Goal: Transaction & Acquisition: Purchase product/service

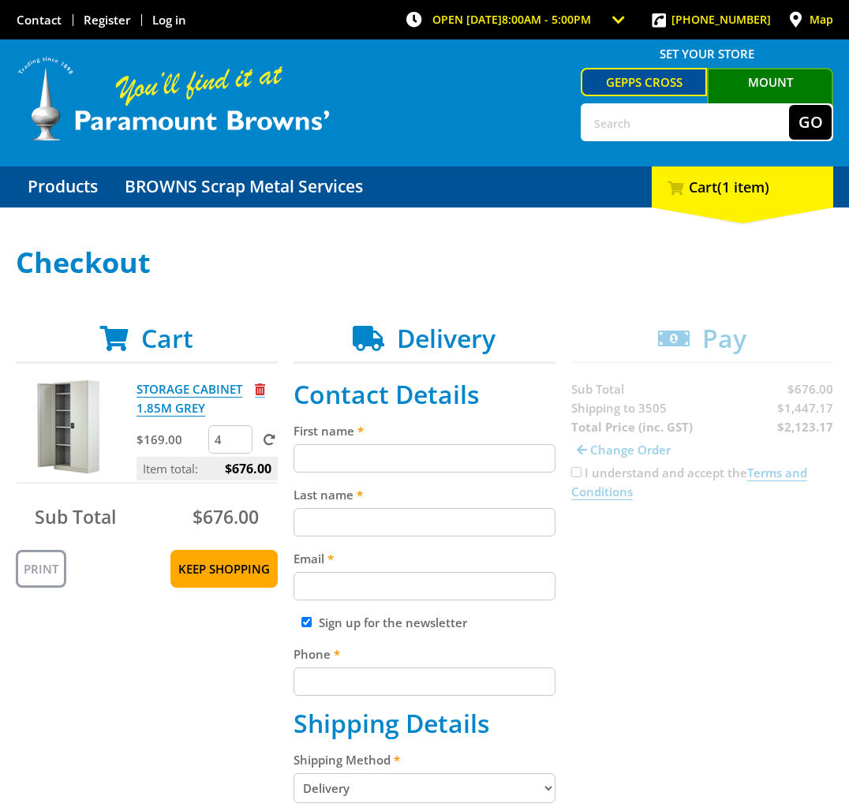
click at [259, 390] on span "Remove from cart" at bounding box center [260, 390] width 10 height 12
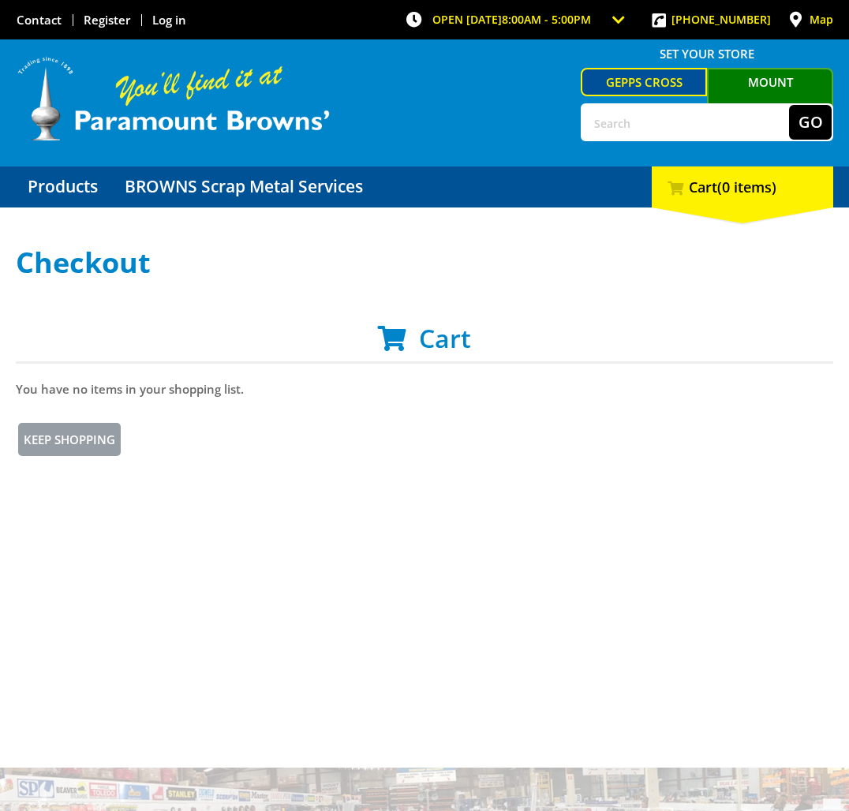
click at [753, 81] on link "Mount [PERSON_NAME]" at bounding box center [770, 95] width 126 height 54
click at [71, 435] on link "Keep Shopping" at bounding box center [69, 440] width 107 height 38
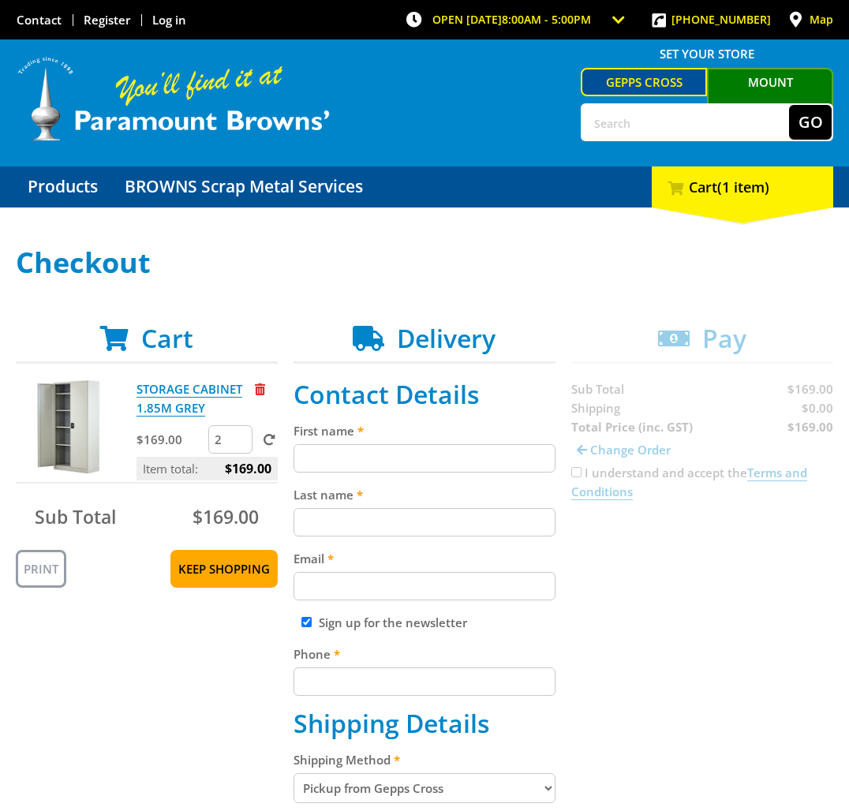
click at [241, 436] on input "2" at bounding box center [230, 439] width 44 height 28
click at [241, 436] on input "3" at bounding box center [230, 439] width 44 height 28
type input "4"
click at [241, 436] on input "4" at bounding box center [230, 439] width 44 height 28
click at [272, 439] on span at bounding box center [270, 440] width 12 height 12
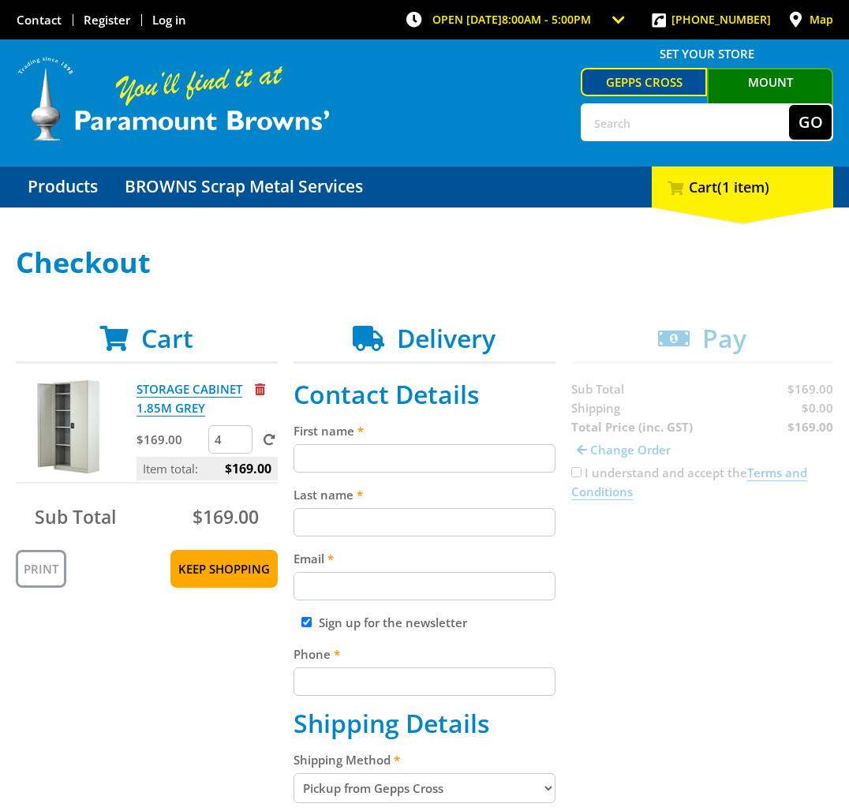
click at [0, 0] on input "submit" at bounding box center [0, 0] width 0 height 0
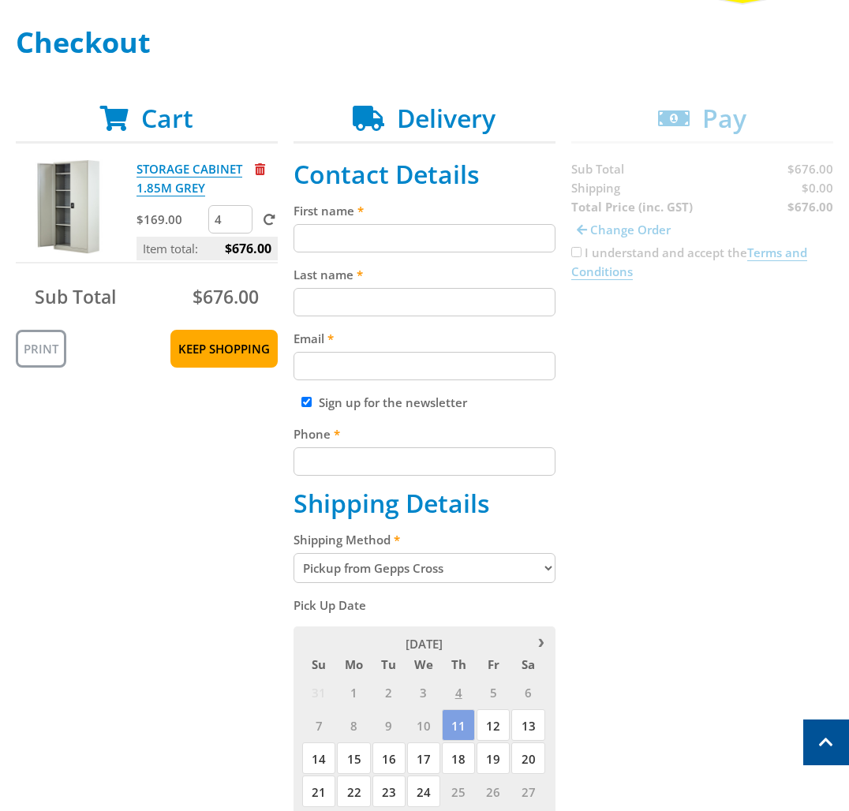
scroll to position [84, 0]
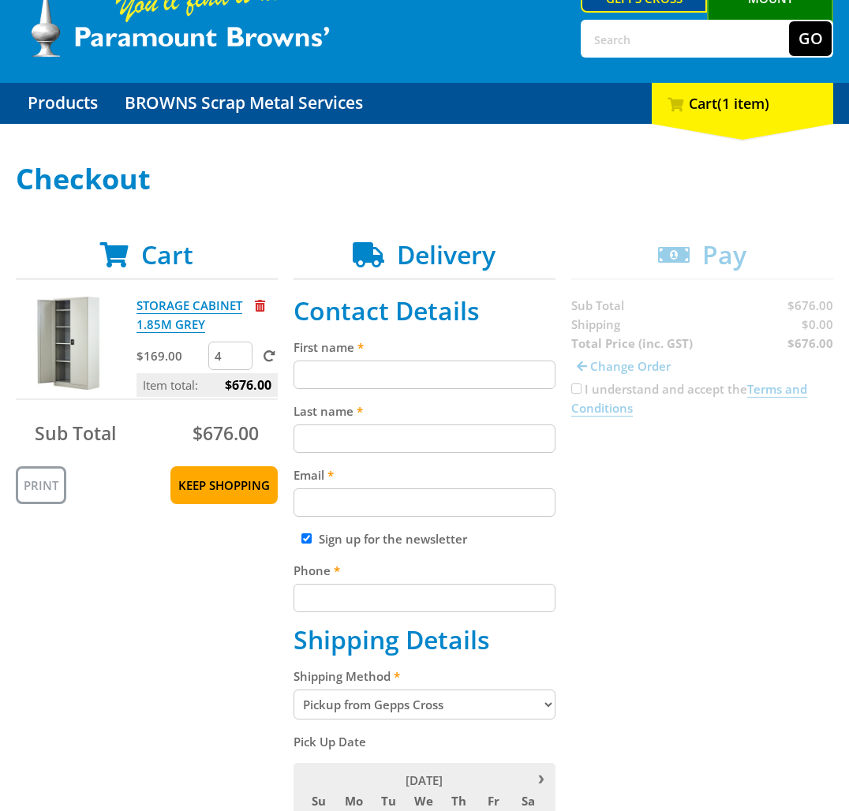
click at [360, 377] on input "First name" at bounding box center [425, 375] width 262 height 28
type input "Corey"
type input "O'Connor"
type input "corey@wecool.com.au"
click at [305, 536] on input "Sign up for the newsletter" at bounding box center [307, 539] width 10 height 10
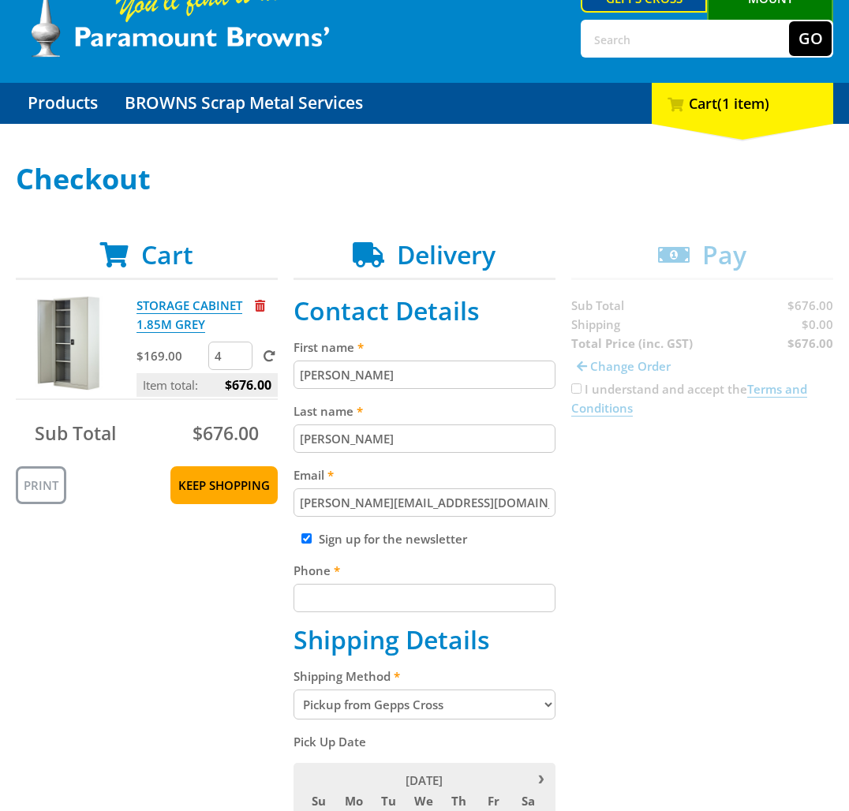
checkbox input "false"
click at [358, 598] on input "Phone" at bounding box center [425, 598] width 262 height 28
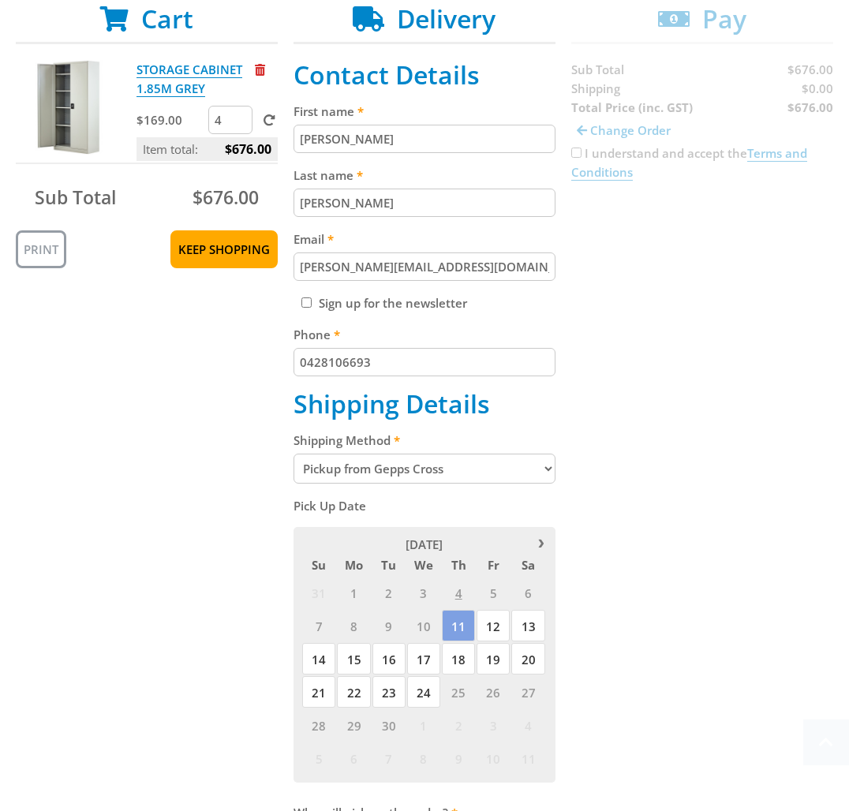
scroll to position [417, 0]
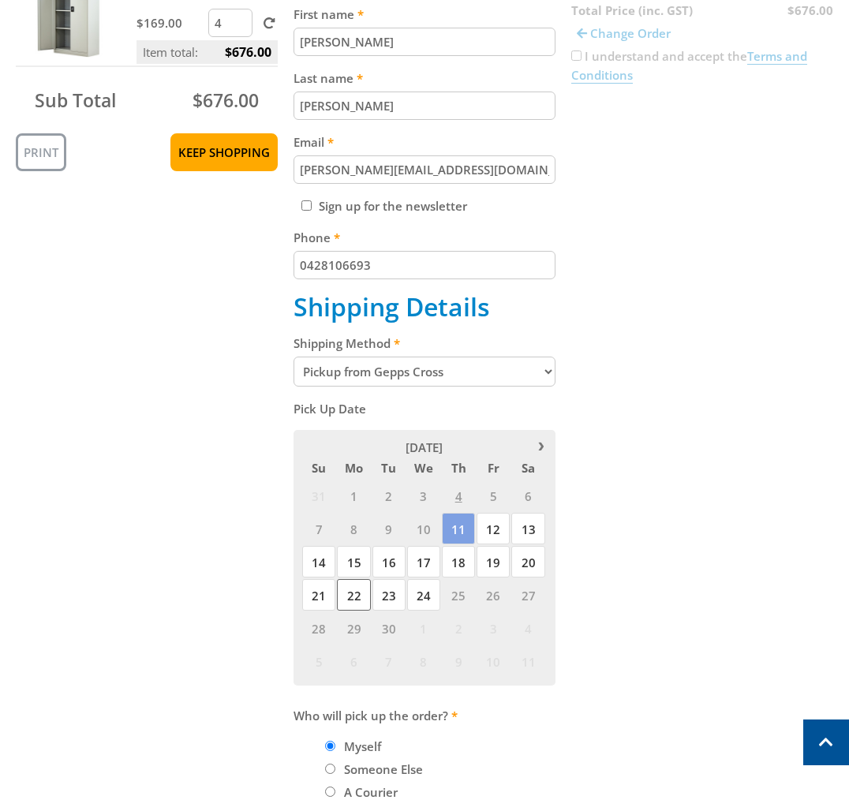
click at [360, 602] on span "22" at bounding box center [353, 595] width 33 height 32
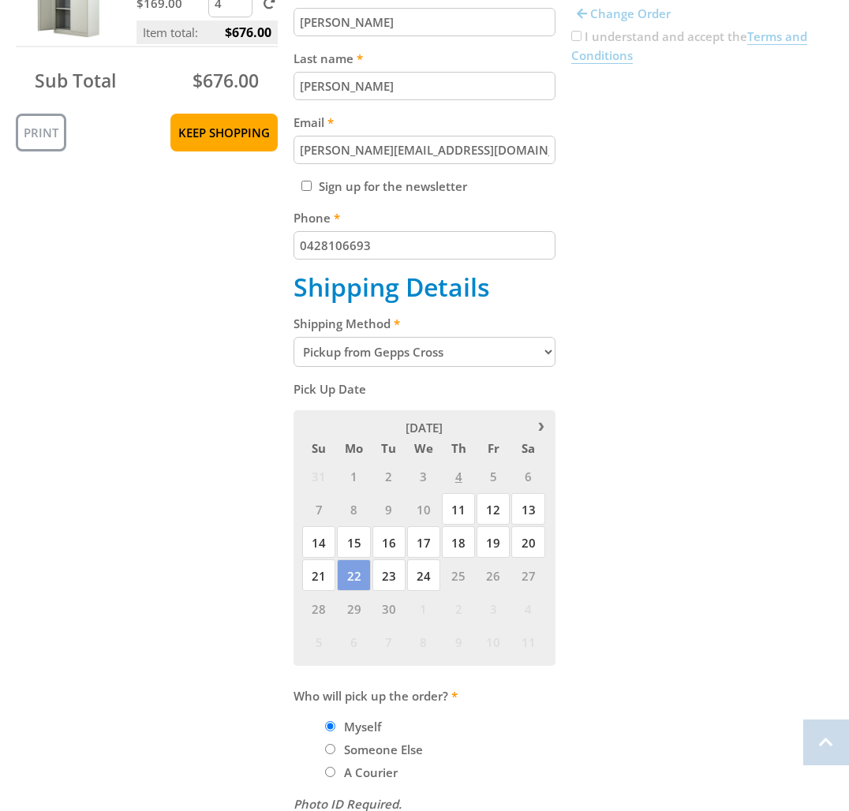
scroll to position [740, 0]
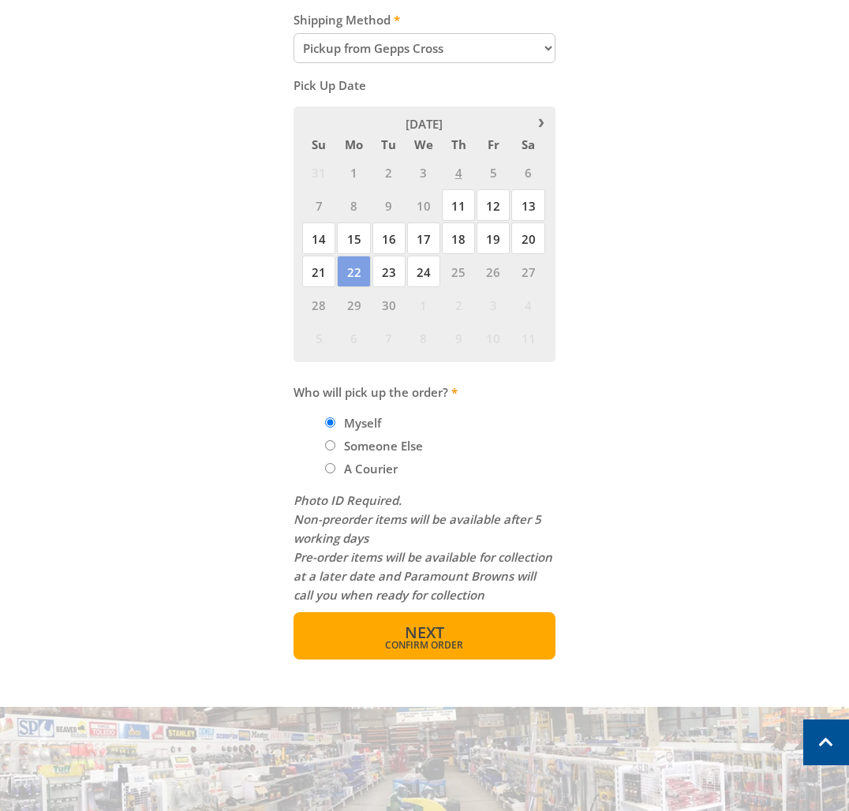
type input "0428106693"
click at [467, 633] on button "Next Confirm order" at bounding box center [425, 636] width 262 height 47
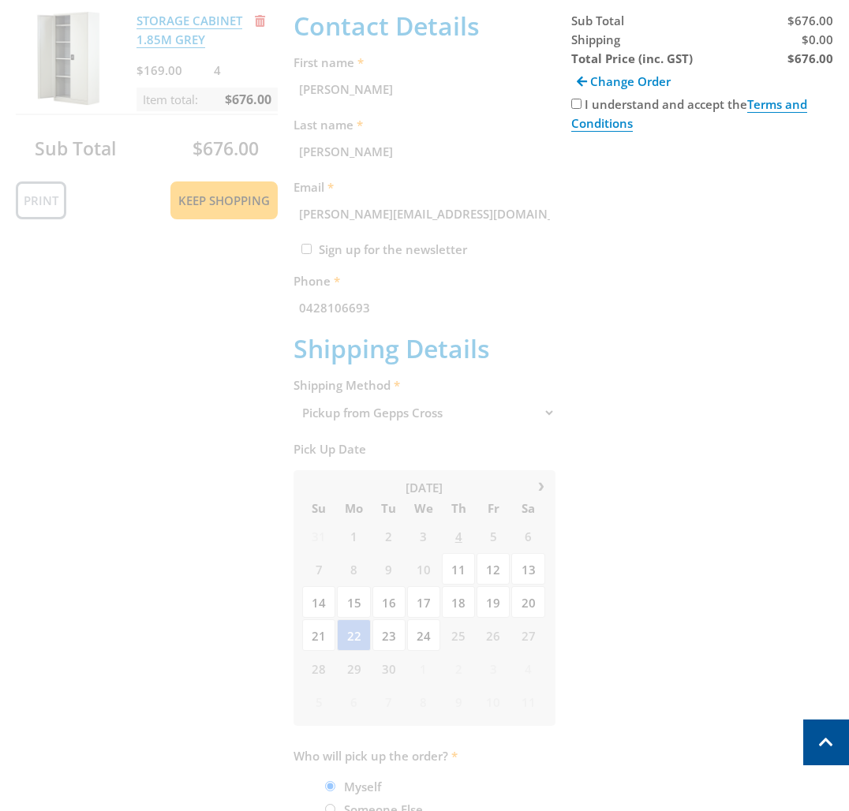
scroll to position [324, 0]
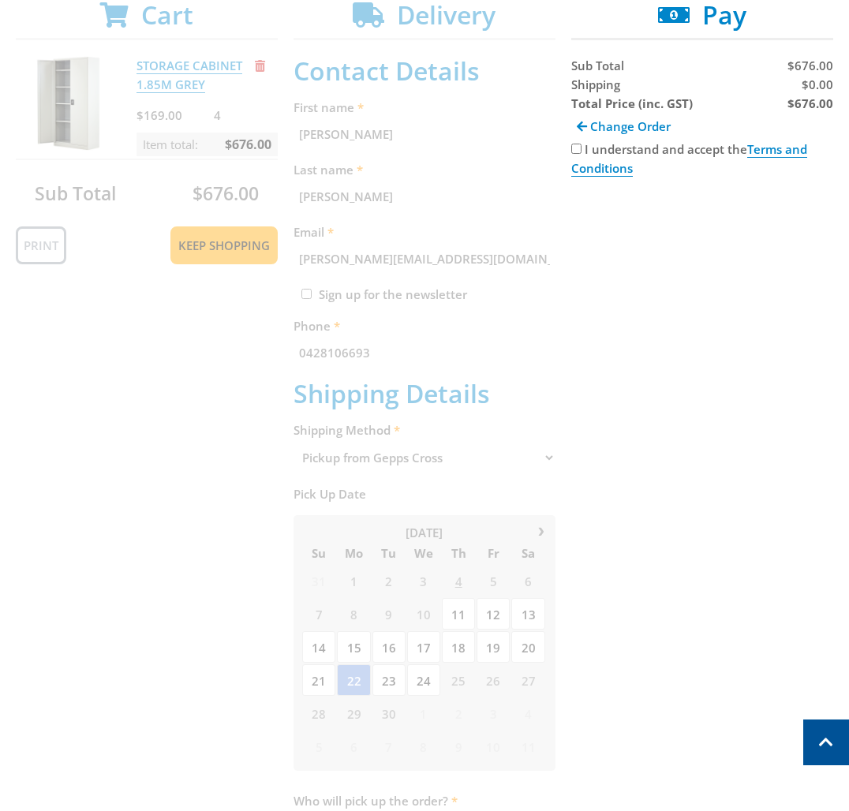
click at [580, 147] on input "I understand and accept the Terms and Conditions" at bounding box center [577, 149] width 10 height 10
checkbox input "true"
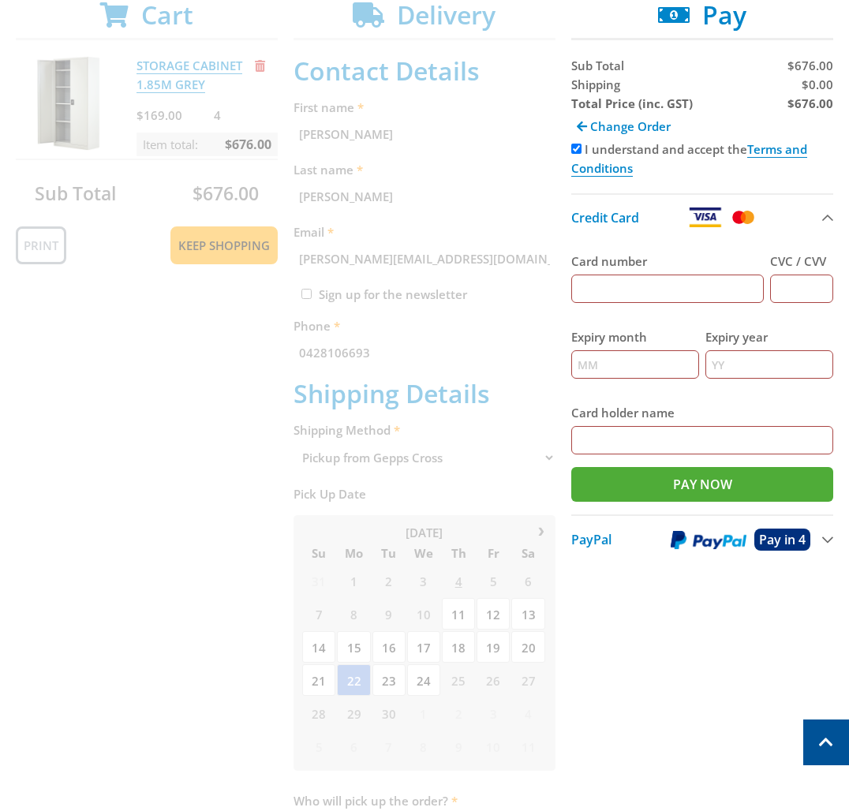
click at [829, 219] on button "Credit Card" at bounding box center [703, 216] width 262 height 47
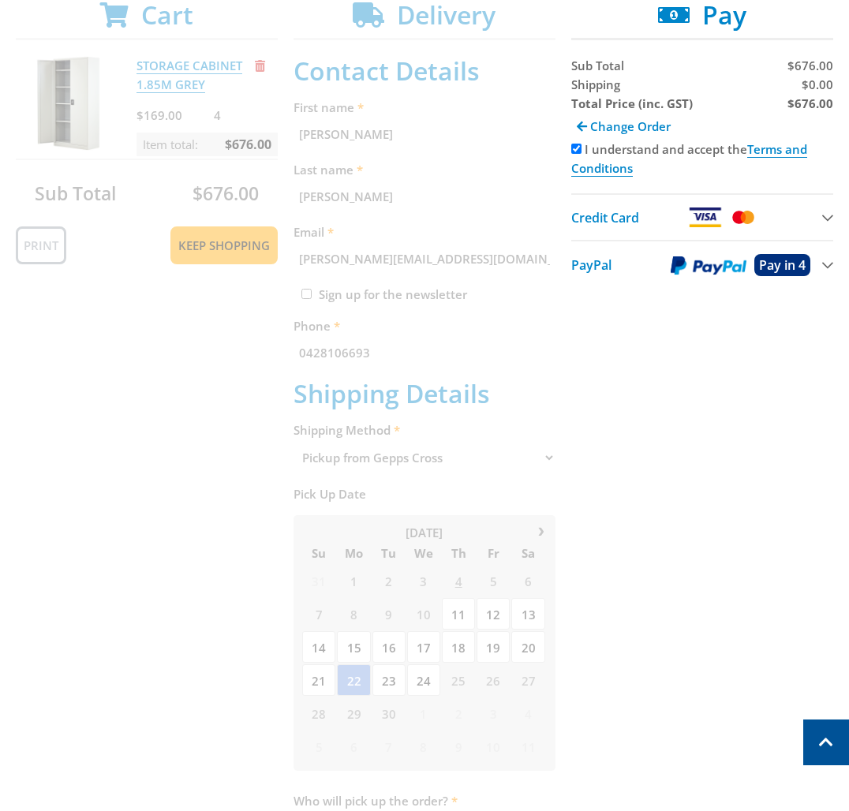
click at [830, 219] on button "Credit Card" at bounding box center [703, 216] width 262 height 47
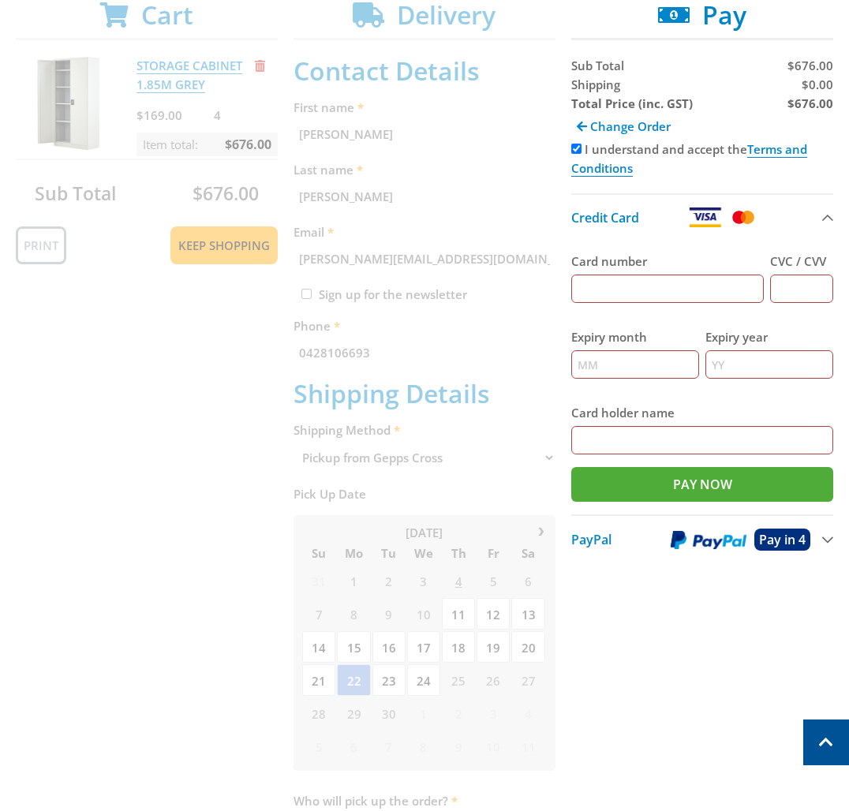
click at [642, 288] on input "Card number" at bounding box center [668, 289] width 193 height 28
type input "4564807018802940"
type input "722"
type input "02"
type input "29"
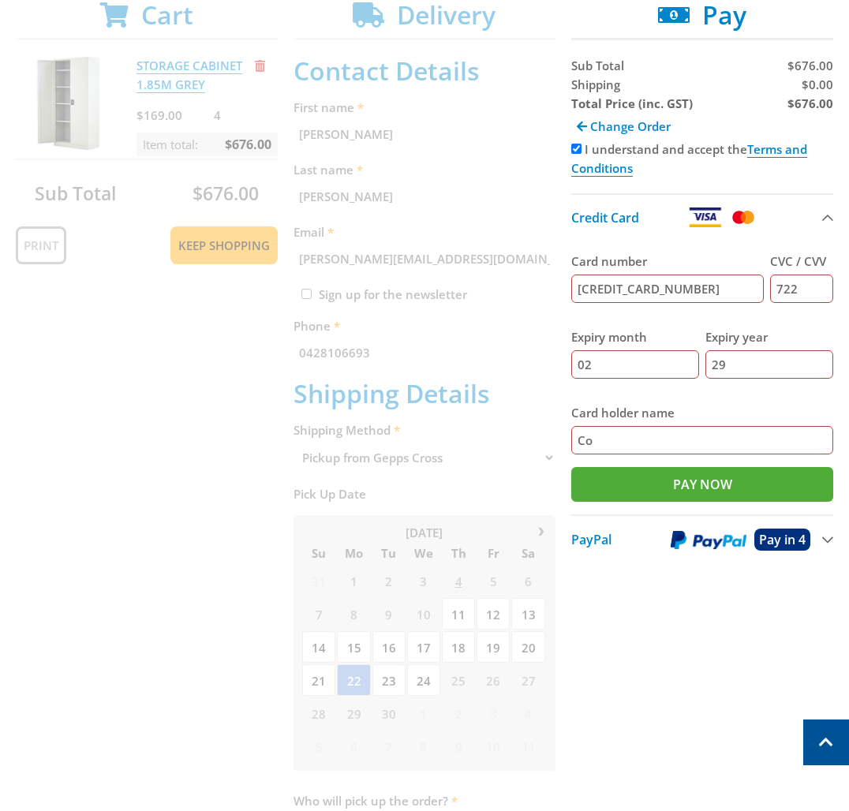
type input "C"
type input "Wetow Pty Ltd"
click at [714, 487] on input "Pay Now" at bounding box center [703, 484] width 262 height 35
type input "Paying..."
